Goal: Information Seeking & Learning: Find specific fact

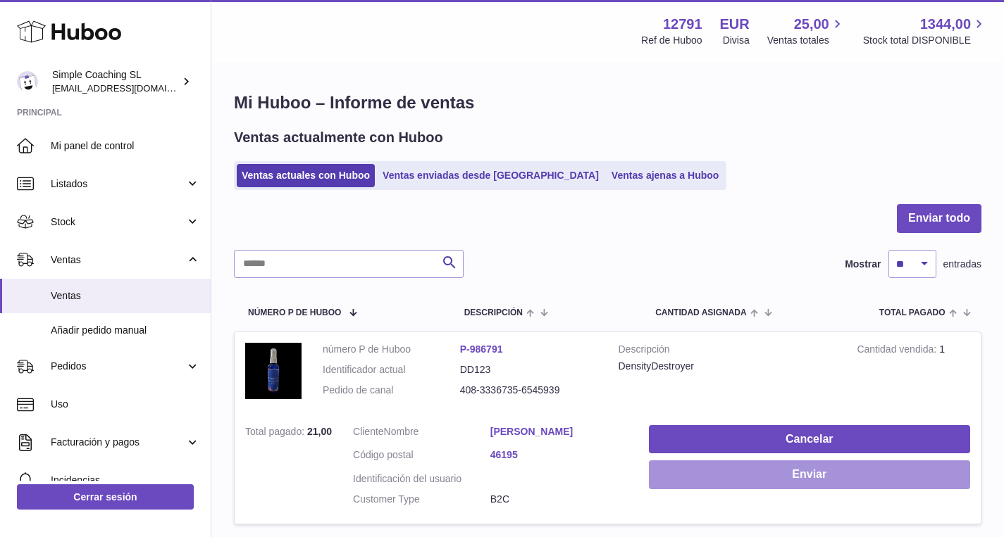
click at [794, 475] on button "Enviar" at bounding box center [809, 475] width 321 height 29
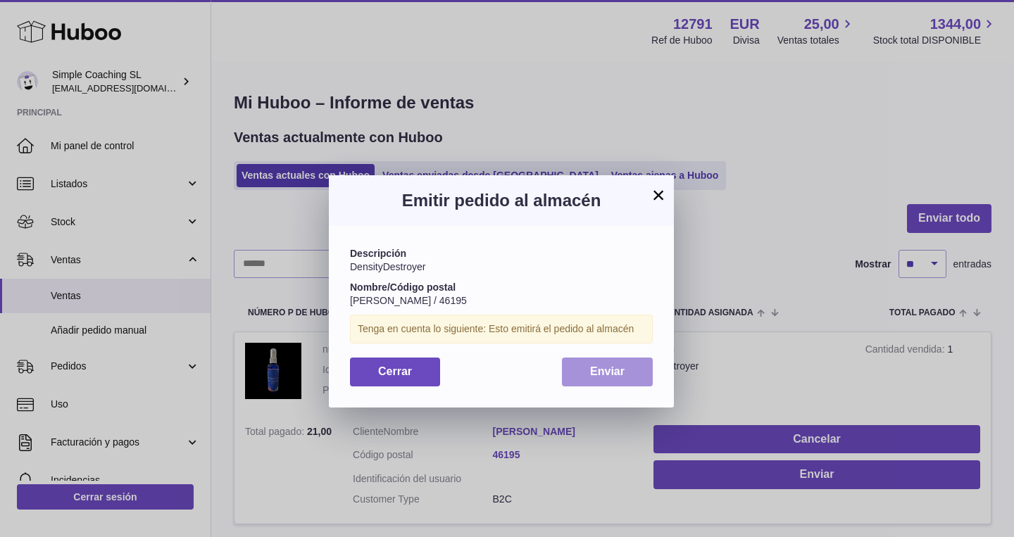
click at [625, 373] on button "Enviar" at bounding box center [607, 372] width 91 height 29
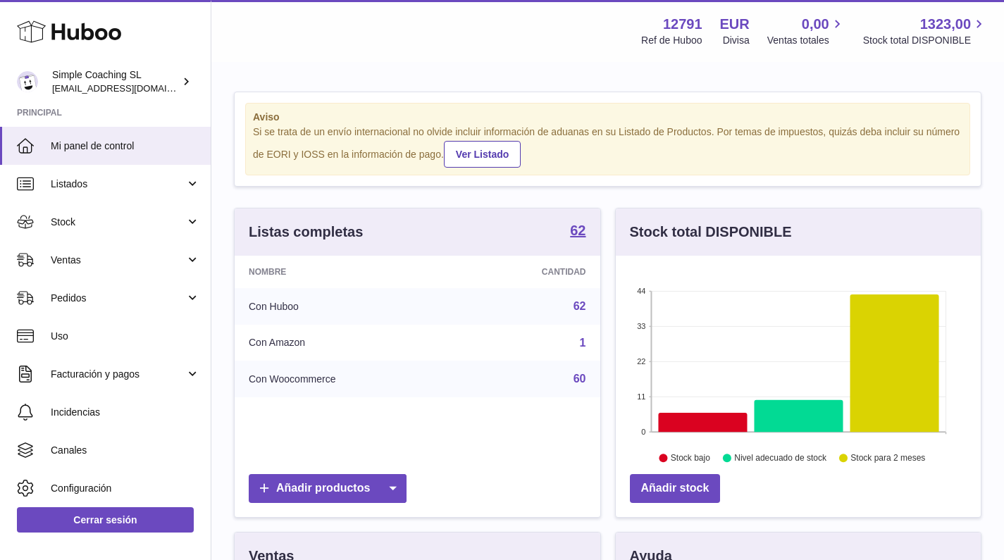
scroll to position [220, 365]
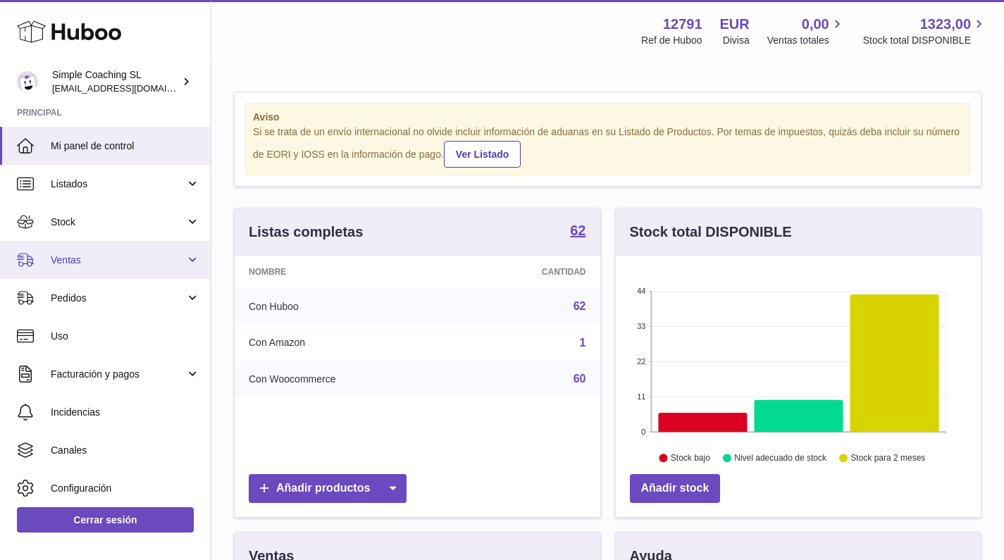
click at [113, 254] on span "Ventas" at bounding box center [118, 260] width 135 height 13
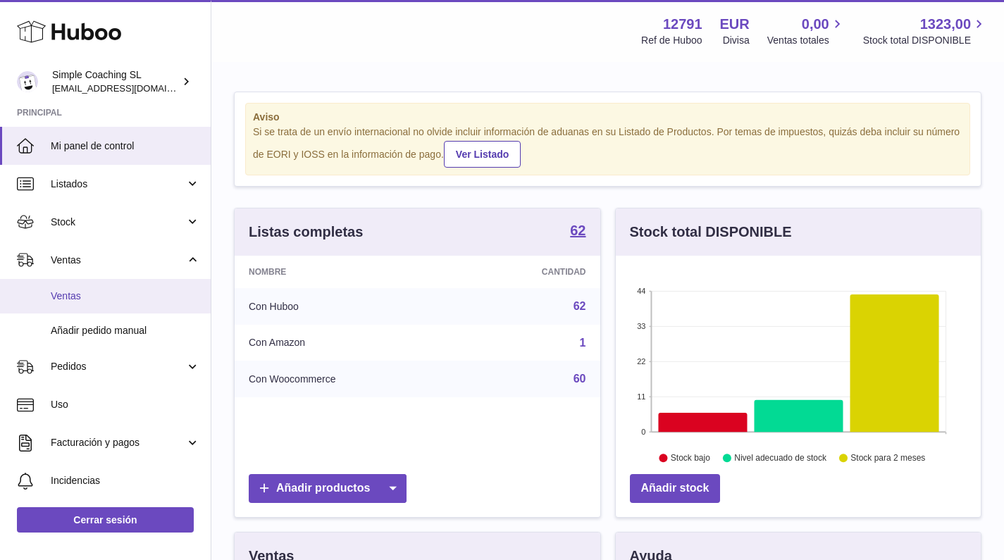
click at [109, 281] on link "Ventas" at bounding box center [105, 296] width 211 height 35
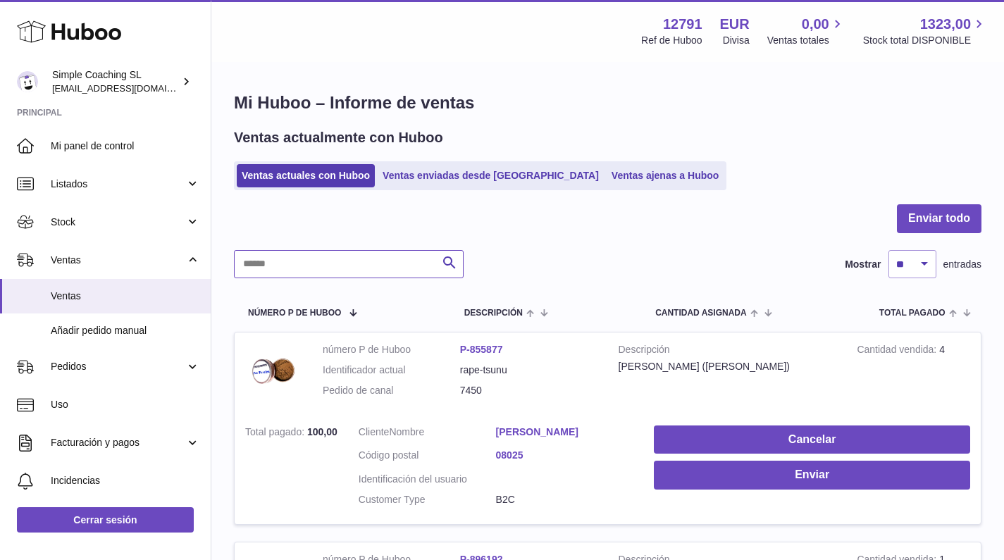
click at [345, 270] on input "text" at bounding box center [349, 264] width 230 height 28
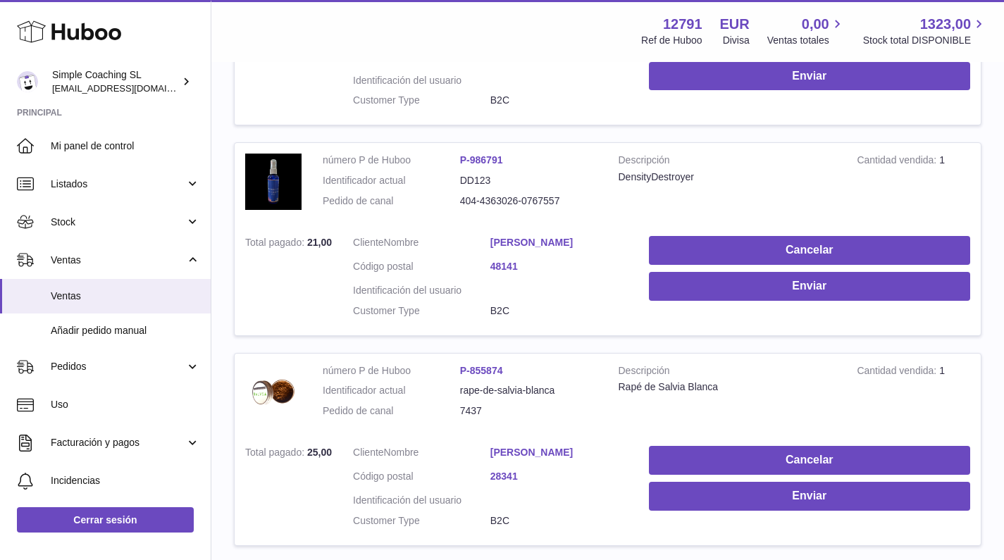
scroll to position [547, 0]
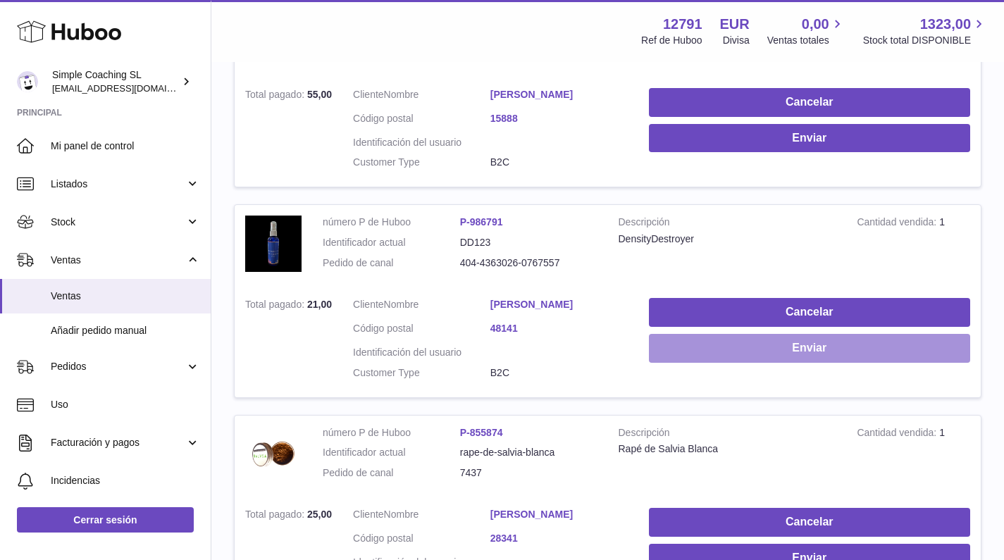
click at [696, 347] on button "Enviar" at bounding box center [809, 348] width 321 height 29
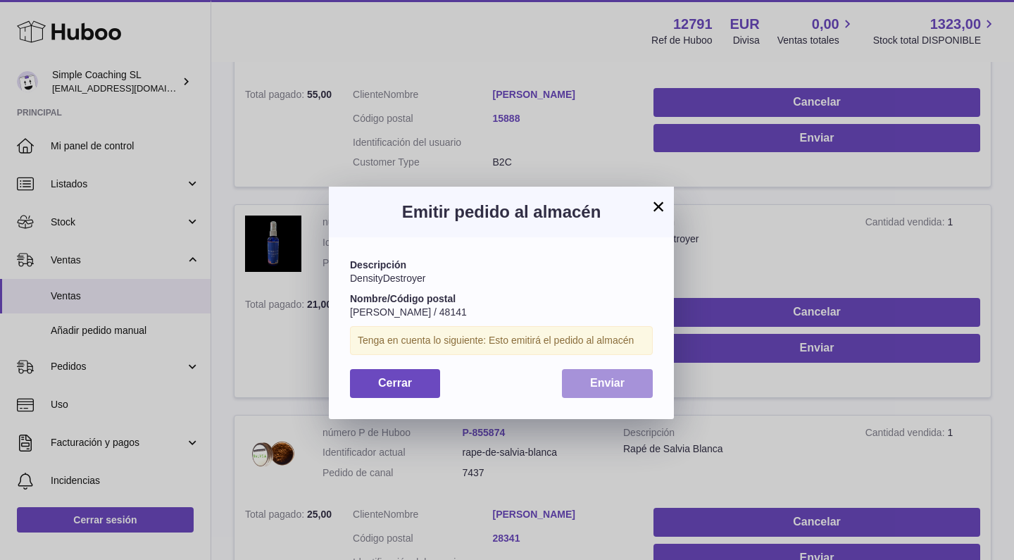
click at [577, 389] on button "Enviar" at bounding box center [607, 383] width 91 height 29
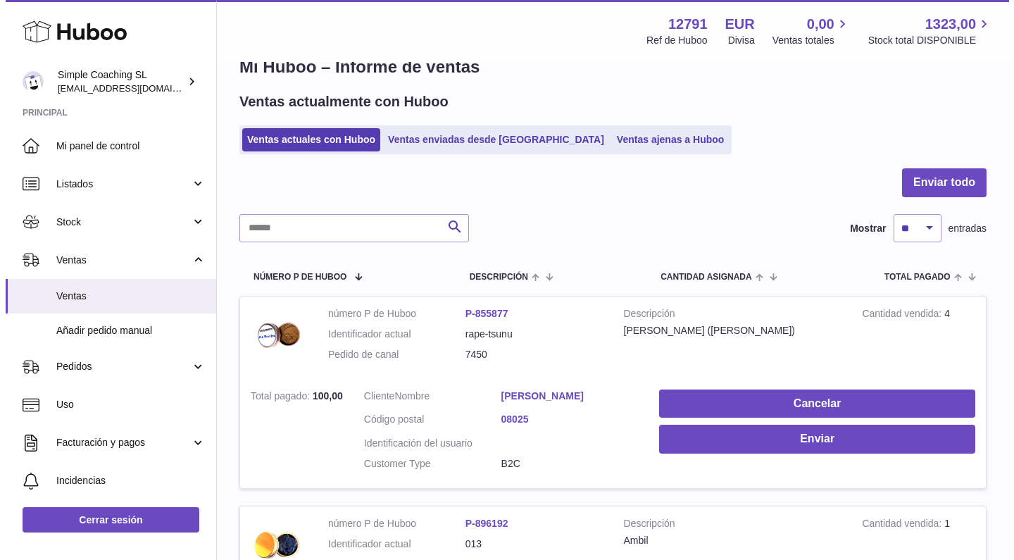
scroll to position [0, 0]
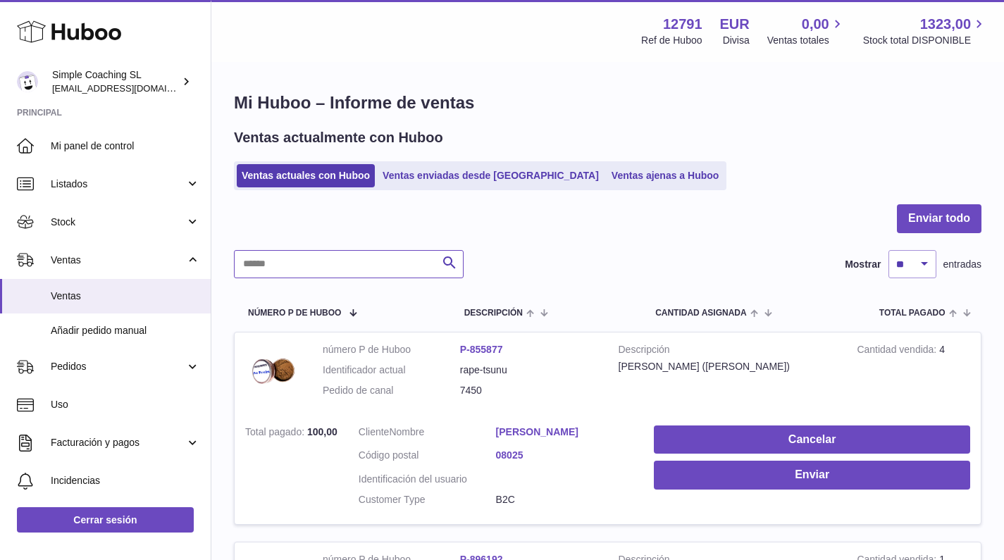
click at [371, 270] on input "text" at bounding box center [349, 264] width 230 height 28
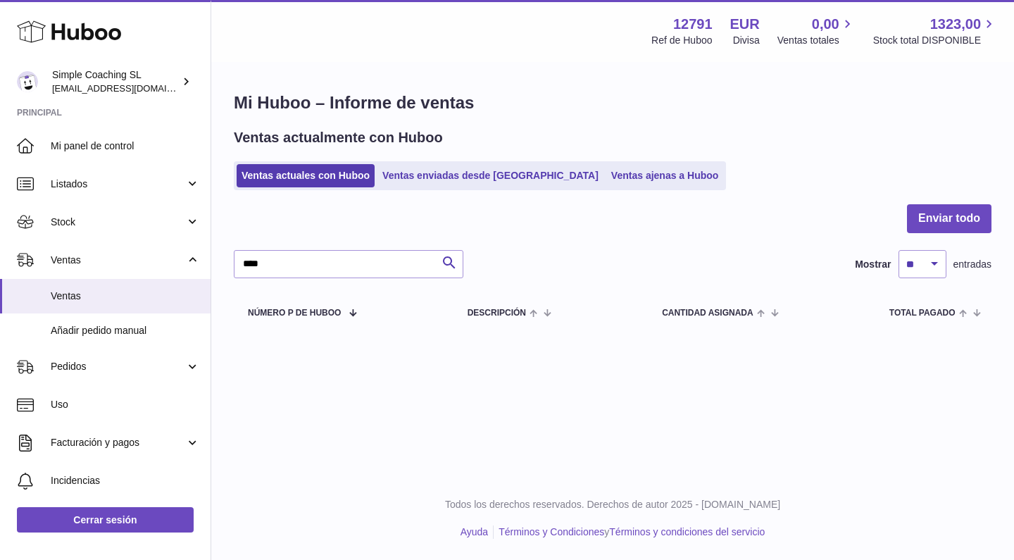
click at [466, 161] on ul "Ventas actuales con Huboo Ventas enviadas desde Huboo Ventas ajenas a Huboo" at bounding box center [480, 175] width 492 height 29
click at [312, 261] on input "****" at bounding box center [349, 264] width 230 height 28
type input "******"
click at [448, 177] on link "Ventas enviadas desde [GEOGRAPHIC_DATA]" at bounding box center [491, 175] width 226 height 23
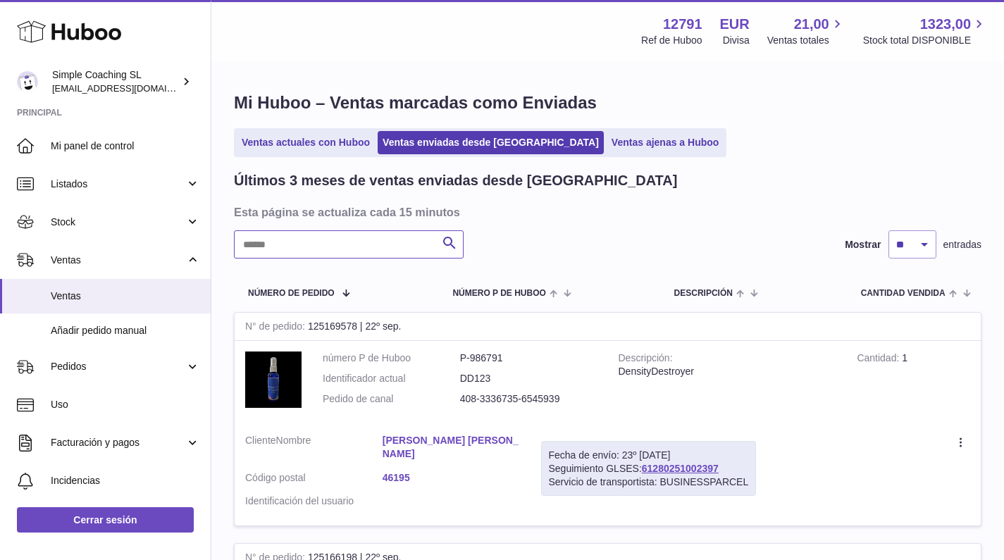
click at [294, 248] on input "text" at bounding box center [349, 244] width 230 height 28
type input "******"
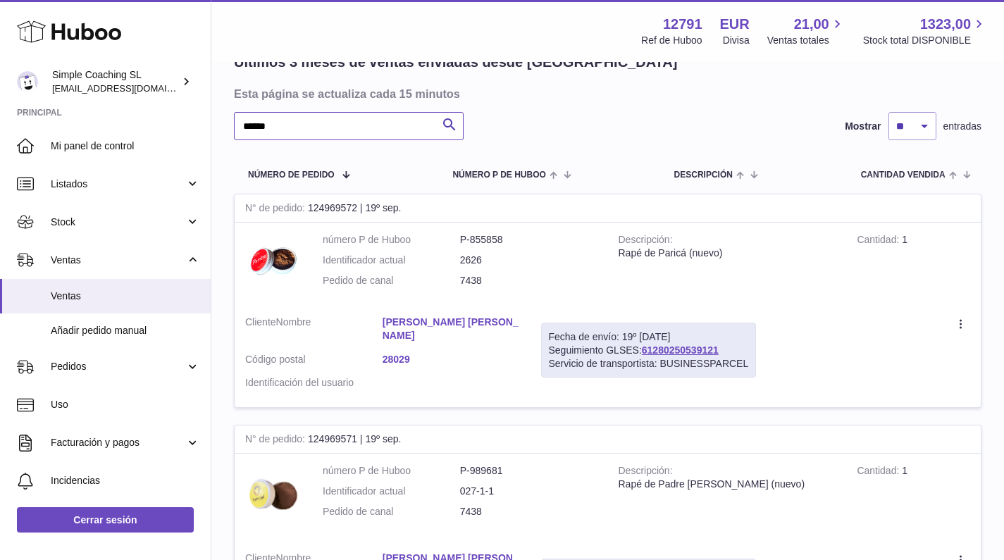
scroll to position [213, 0]
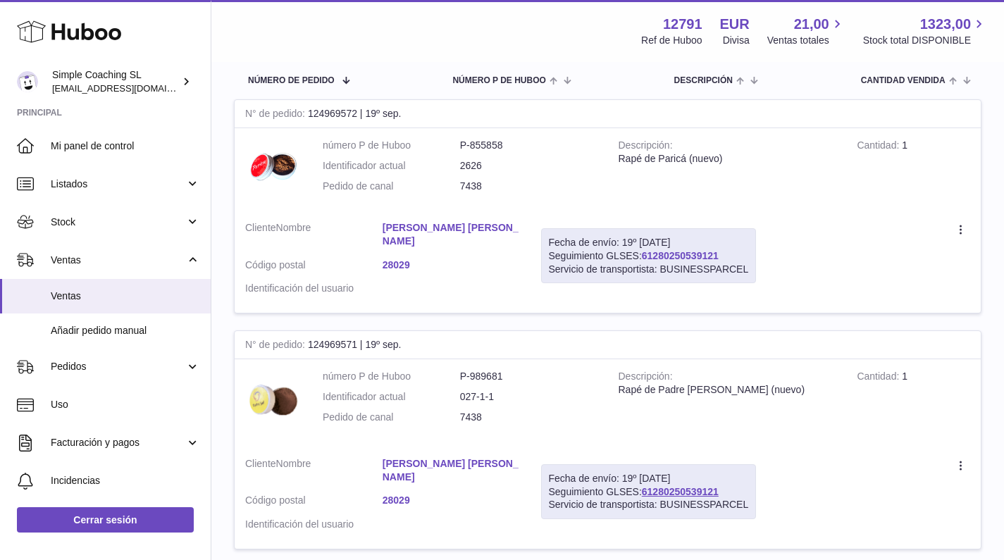
click at [675, 253] on link "61280250539121" at bounding box center [680, 255] width 77 height 11
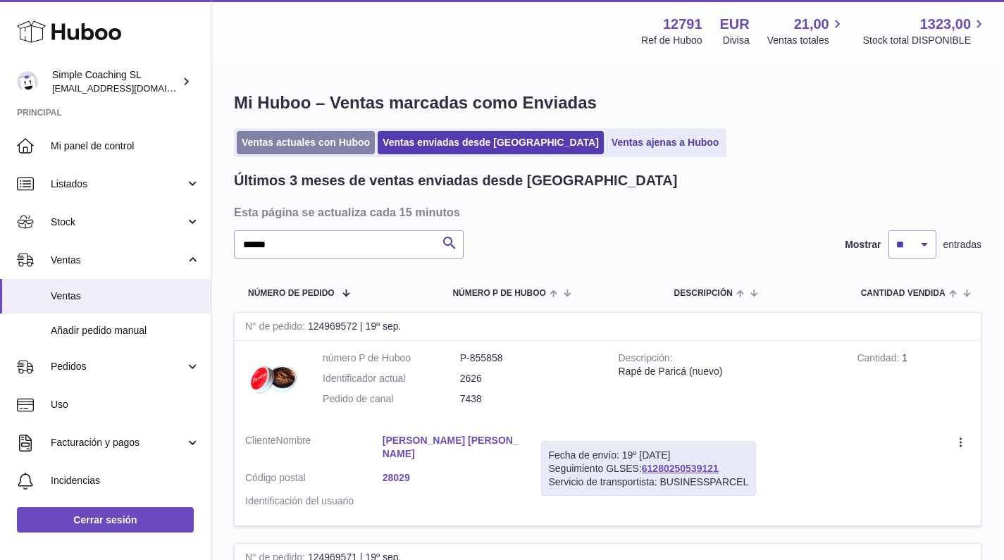
click at [285, 147] on link "Ventas actuales con Huboo" at bounding box center [306, 142] width 138 height 23
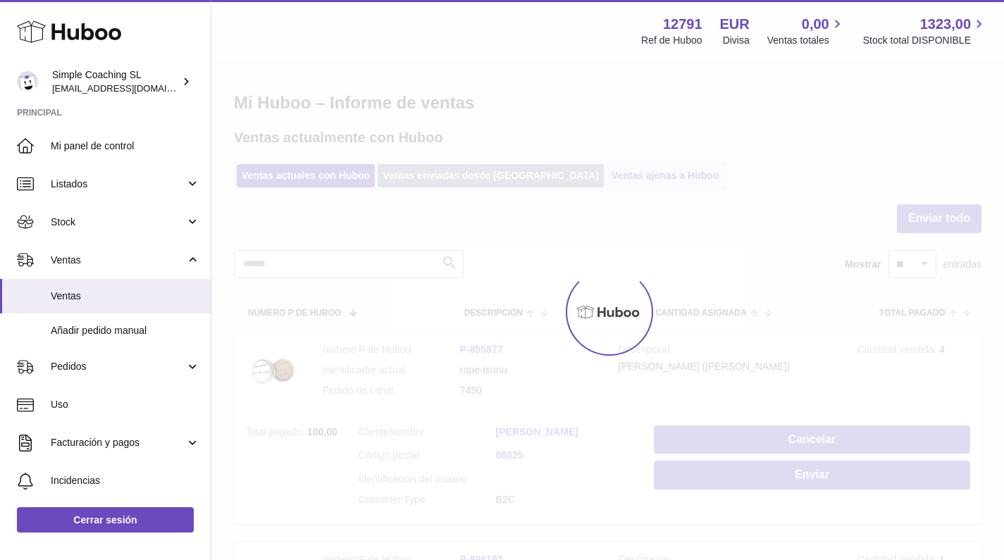
click at [435, 173] on link "Ventas enviadas desde [GEOGRAPHIC_DATA]" at bounding box center [491, 175] width 226 height 23
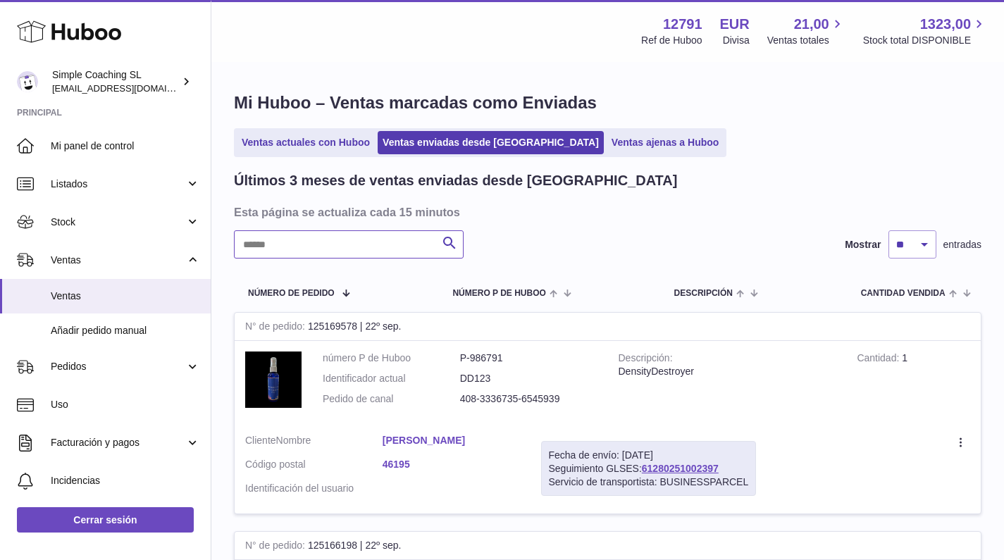
click at [296, 239] on input "text" at bounding box center [349, 244] width 230 height 28
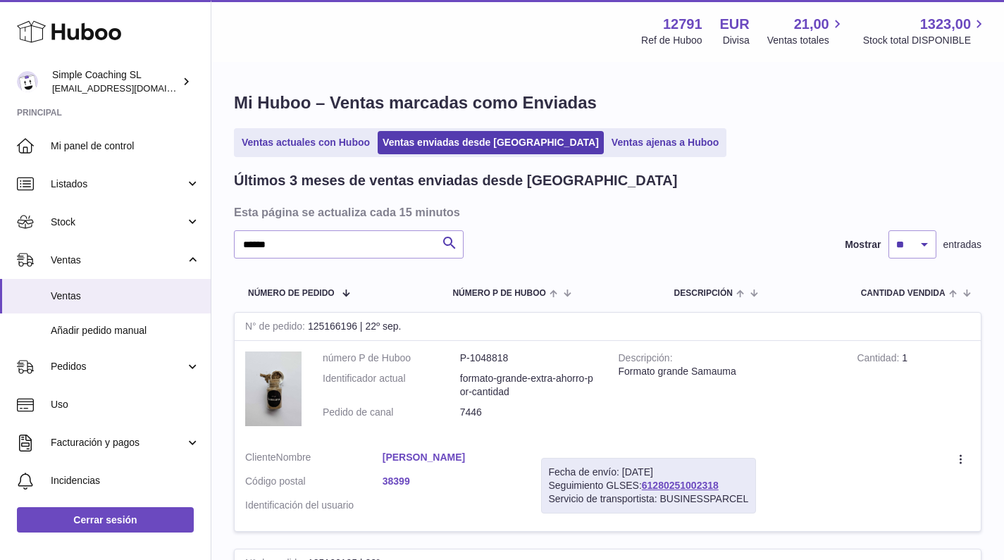
click at [417, 451] on link "[PERSON_NAME]" at bounding box center [450, 457] width 137 height 13
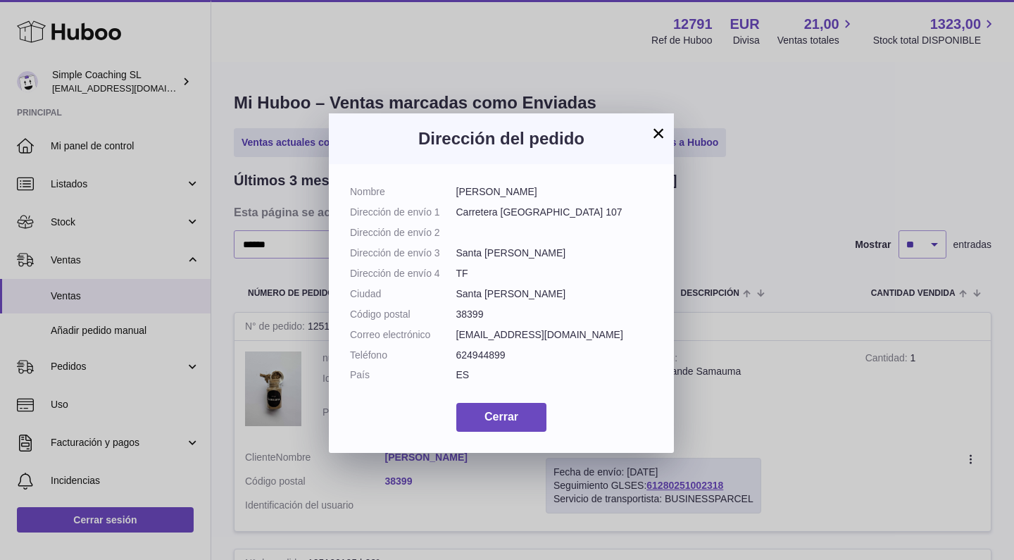
click at [656, 136] on button "×" at bounding box center [658, 133] width 17 height 17
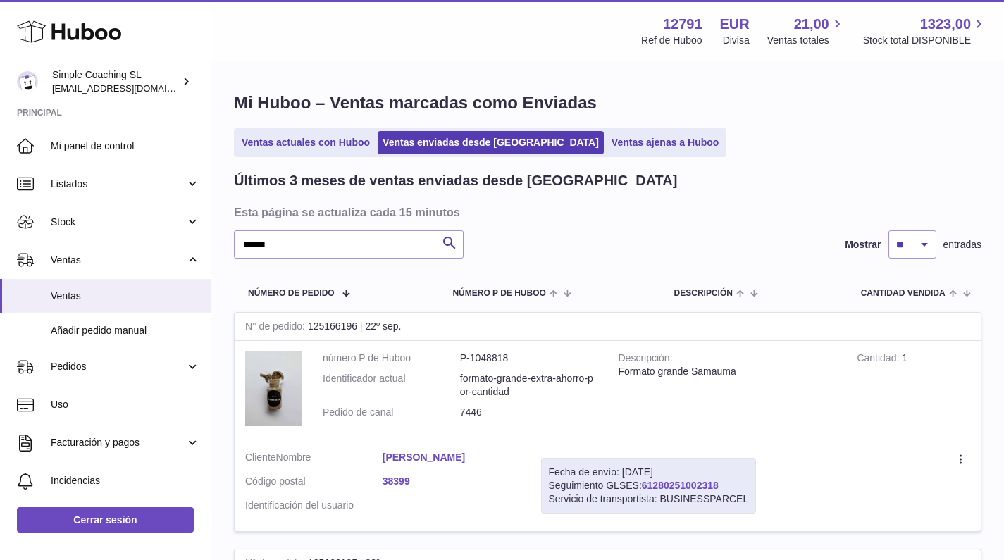
click at [575, 237] on div "****** Buscar Mostrar ** ** ** entradas" at bounding box center [607, 244] width 747 height 28
click at [342, 241] on input "******" at bounding box center [349, 244] width 230 height 28
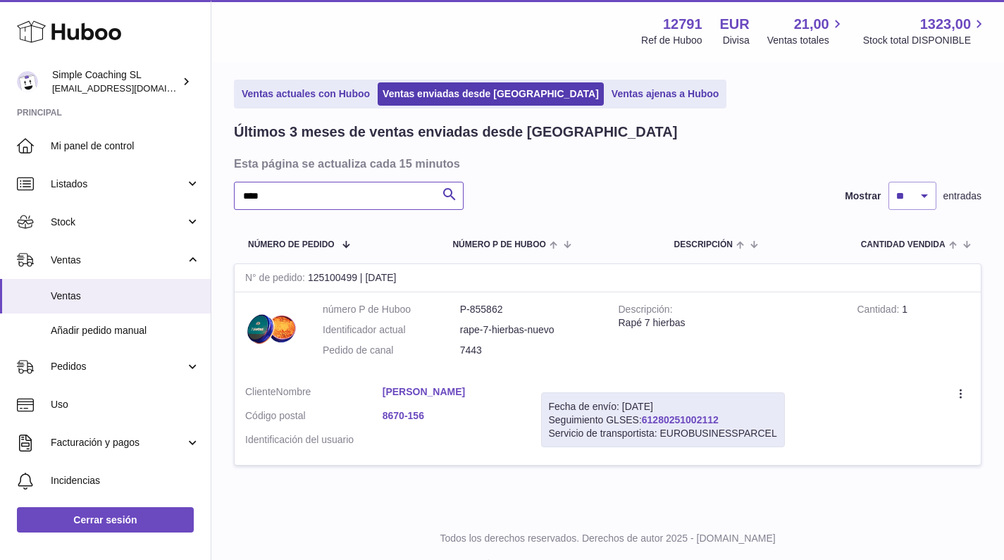
scroll to position [76, 0]
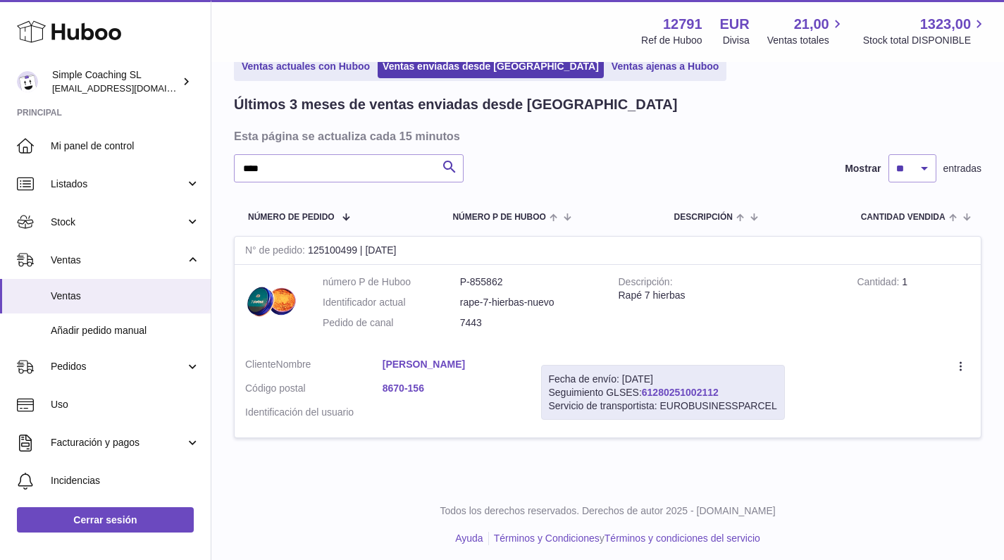
drag, startPoint x: 732, startPoint y: 387, endPoint x: 645, endPoint y: 389, distance: 86.7
click at [645, 389] on div "Fecha de envío: [DATE] Seguimiento GLSES: 61280251002112 Servicio de transporti…" at bounding box center [663, 393] width 244 height 56
copy div "61280251002112"
click at [836, 382] on td "Crear una incidencia Duplicar la orden" at bounding box center [887, 392] width 185 height 91
click at [687, 387] on link "61280251002112" at bounding box center [680, 392] width 77 height 11
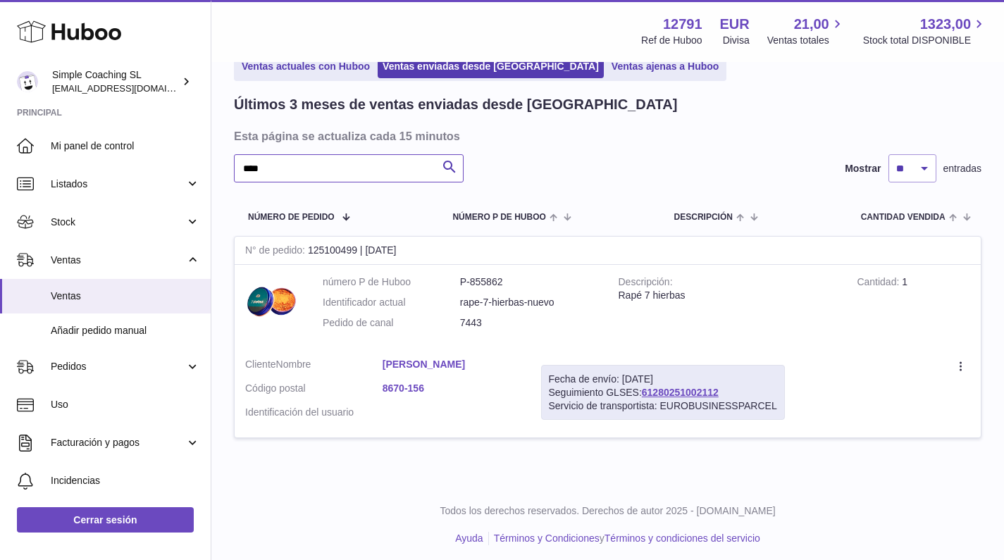
click at [328, 166] on input "****" at bounding box center [349, 168] width 230 height 28
type input "*"
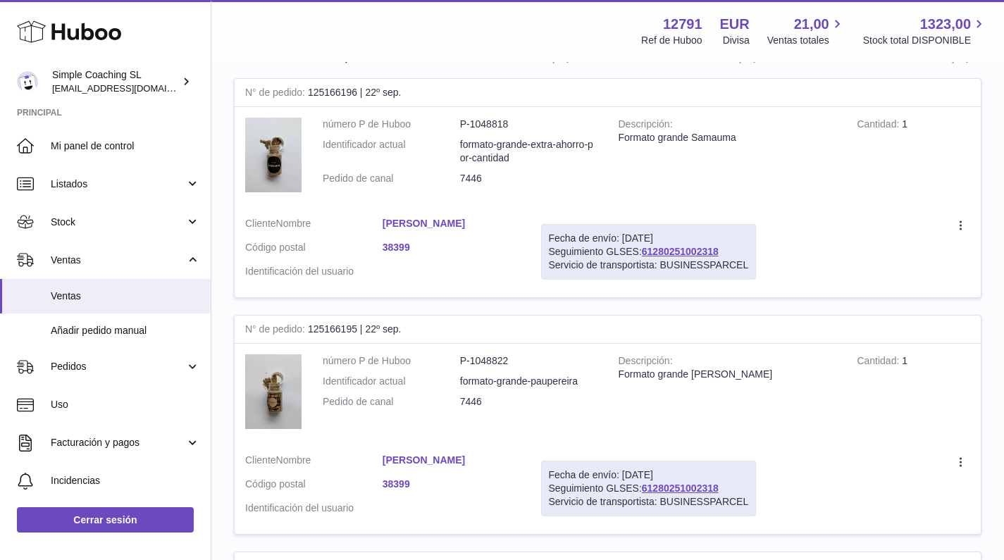
scroll to position [183, 0]
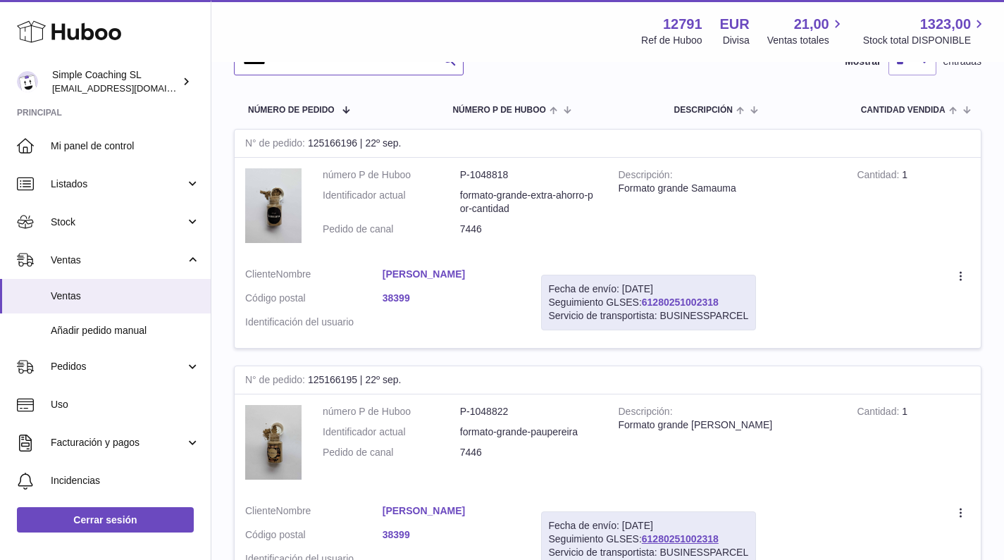
type input "******"
click at [675, 299] on link "61280251002318" at bounding box center [680, 302] width 77 height 11
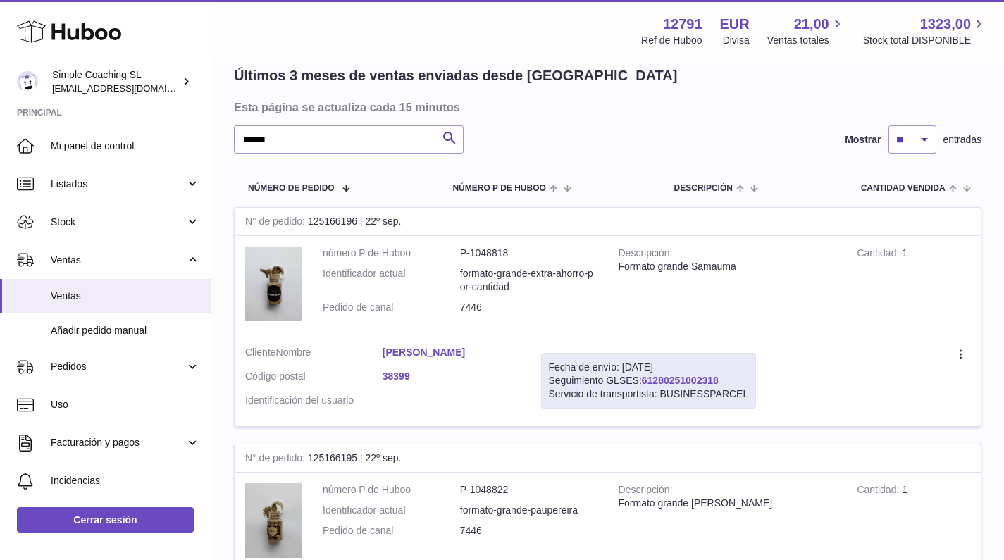
scroll to position [0, 0]
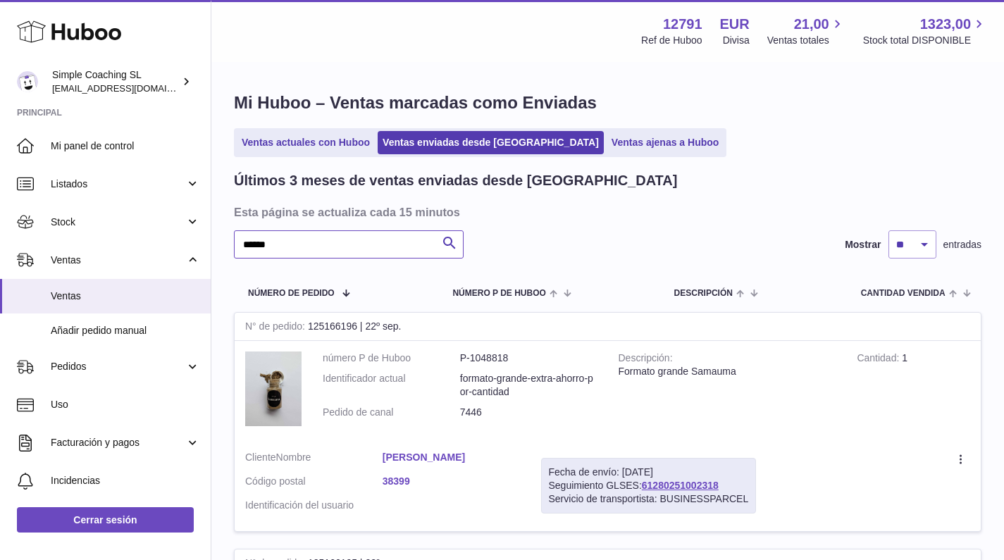
click at [311, 248] on input "******" at bounding box center [349, 244] width 230 height 28
click at [412, 456] on link "[PERSON_NAME]" at bounding box center [450, 457] width 137 height 13
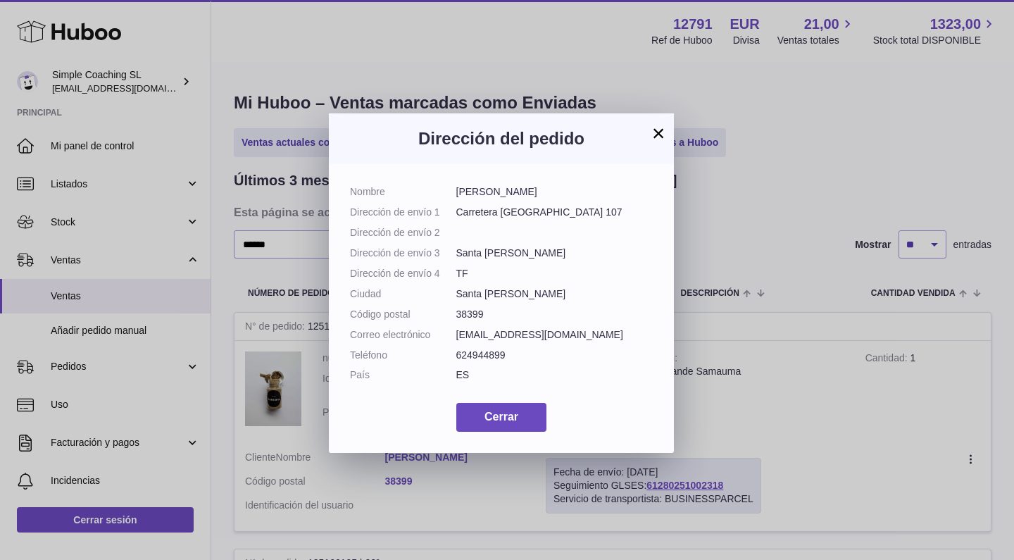
click at [699, 220] on div "× Dirección del pedido Nombre [PERSON_NAME] Dirección de envío 1 Carretera [GEO…" at bounding box center [507, 280] width 1014 height 560
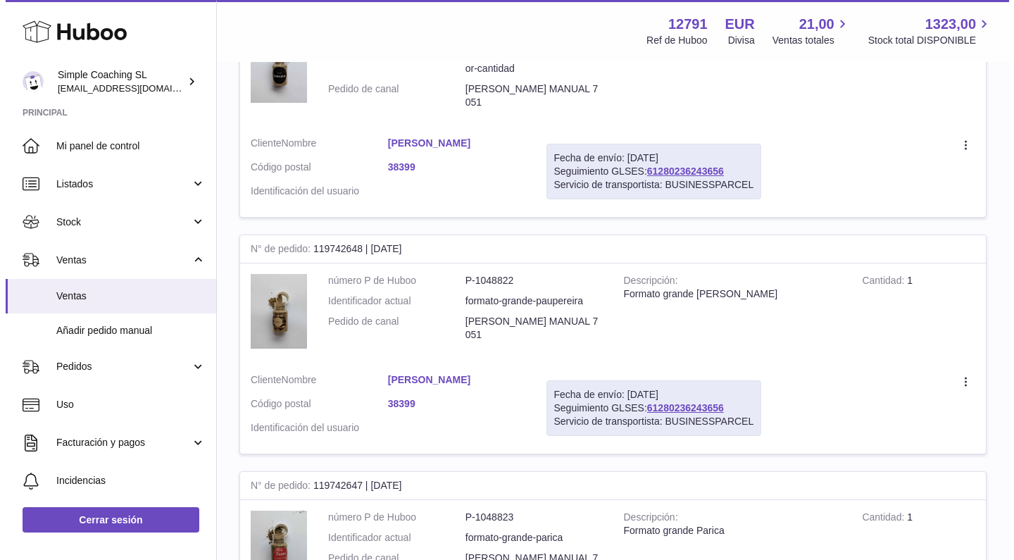
scroll to position [1731, 0]
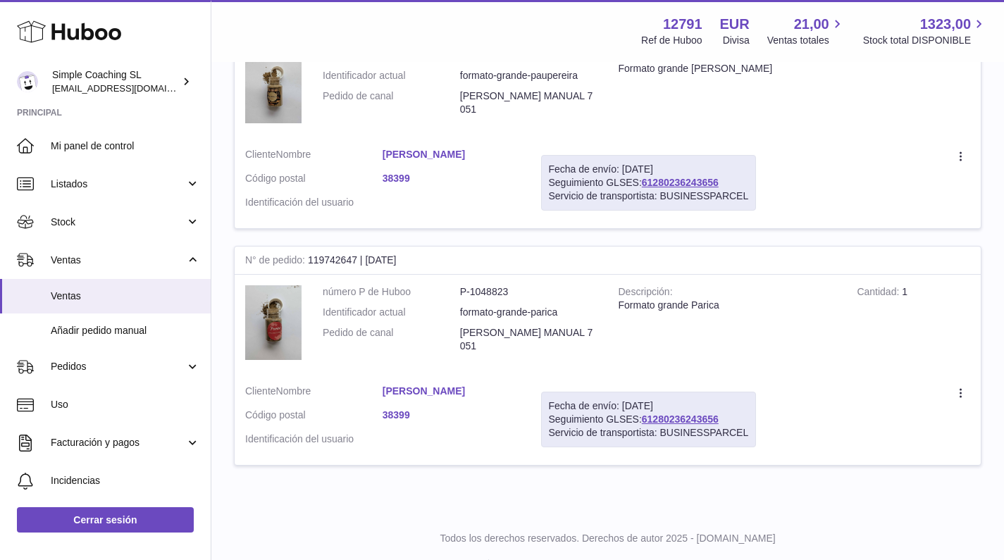
click at [423, 385] on link "[PERSON_NAME]" at bounding box center [450, 391] width 137 height 13
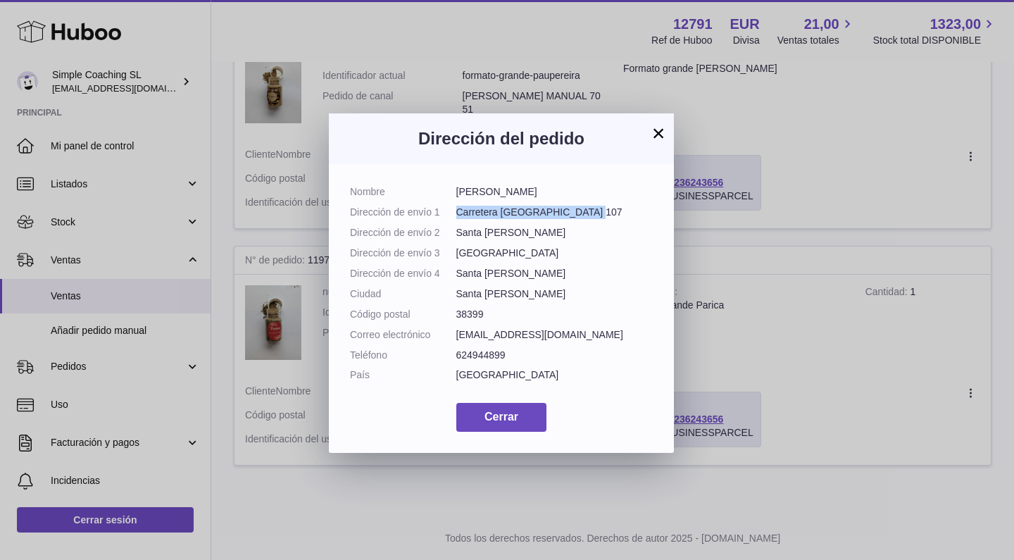
drag, startPoint x: 587, startPoint y: 210, endPoint x: 465, endPoint y: 211, distance: 122.6
click at [456, 213] on dd "Carretera [GEOGRAPHIC_DATA] 107" at bounding box center [554, 212] width 197 height 13
copy dd "Carretera [GEOGRAPHIC_DATA] 107"
drag, startPoint x: 511, startPoint y: 231, endPoint x: 458, endPoint y: 232, distance: 53.5
click at [458, 232] on dd "Santa [PERSON_NAME]" at bounding box center [554, 232] width 197 height 13
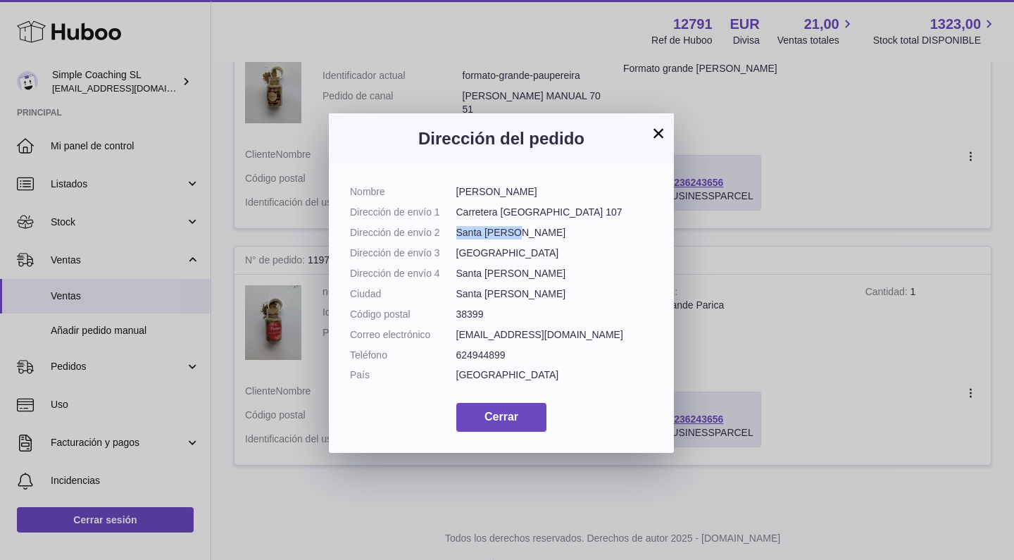
copy dd "Santa [PERSON_NAME]"
drag, startPoint x: 482, startPoint y: 308, endPoint x: 459, endPoint y: 311, distance: 24.1
click at [459, 311] on dd "38399" at bounding box center [554, 314] width 197 height 13
copy dd "38399"
drag, startPoint x: 502, startPoint y: 351, endPoint x: 459, endPoint y: 351, distance: 43.7
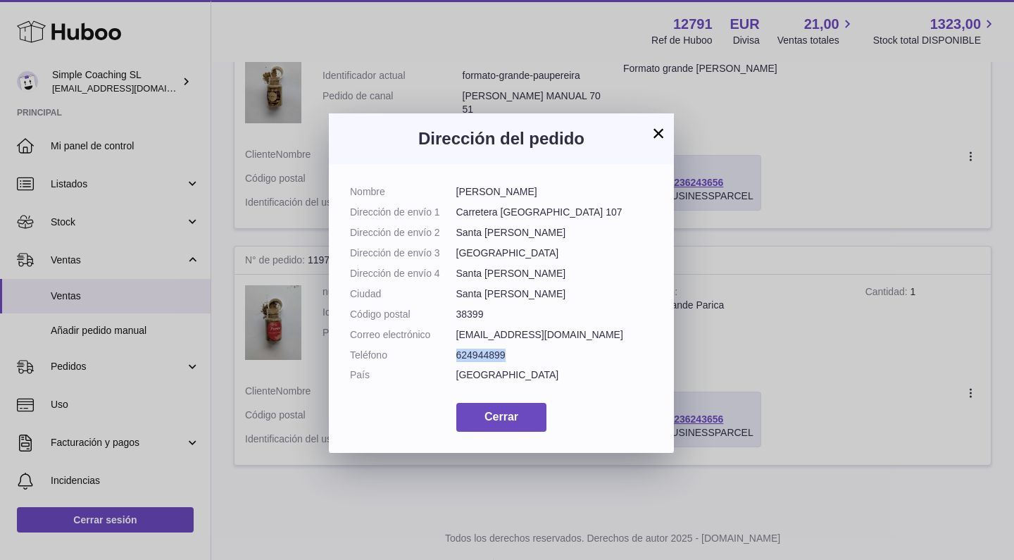
click at [459, 351] on dd "624944899" at bounding box center [554, 355] width 197 height 13
copy dd "624944899"
drag, startPoint x: 563, startPoint y: 332, endPoint x: 455, endPoint y: 328, distance: 107.8
click at [455, 328] on dl "Nombre [PERSON_NAME] Dirección de envío 1 Carretera [GEOGRAPHIC_DATA] 107 Direc…" at bounding box center [501, 287] width 303 height 204
click at [548, 331] on dd "[EMAIL_ADDRESS][DOMAIN_NAME]" at bounding box center [554, 334] width 197 height 13
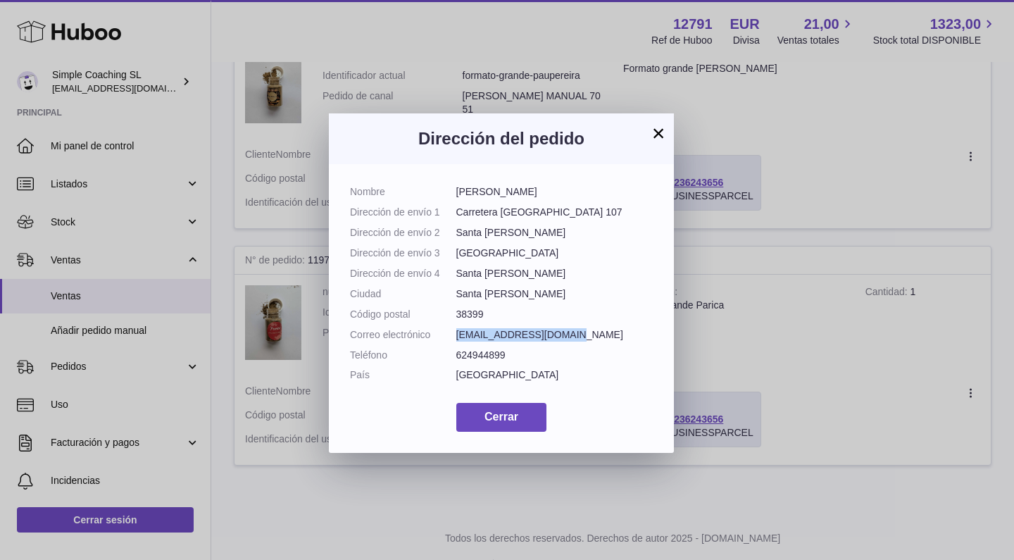
drag, startPoint x: 561, startPoint y: 330, endPoint x: 456, endPoint y: 330, distance: 105.6
click at [456, 330] on dd "[EMAIL_ADDRESS][DOMAIN_NAME]" at bounding box center [554, 334] width 197 height 13
copy dd "[EMAIL_ADDRESS][DOMAIN_NAME]"
